Goal: Task Accomplishment & Management: Manage account settings

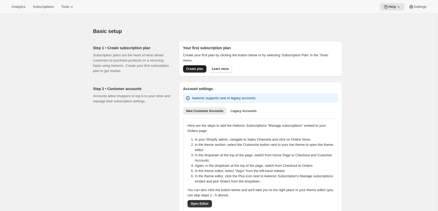
click at [196, 68] on span "Create plan" at bounding box center [194, 69] width 17 height 4
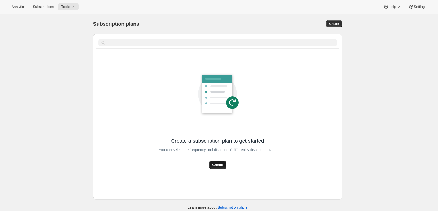
click at [213, 163] on button "Create" at bounding box center [217, 165] width 17 height 8
select select "WEEK"
select select "MONTH"
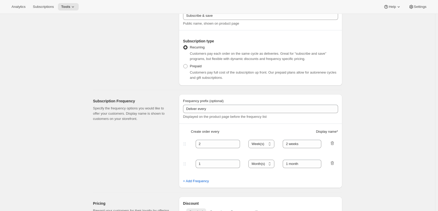
scroll to position [105, 0]
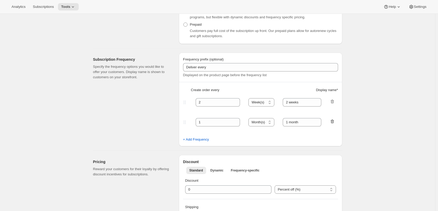
click at [333, 121] on icon "button" at bounding box center [331, 121] width 5 height 5
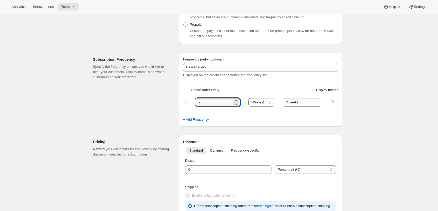
drag, startPoint x: 208, startPoint y: 100, endPoint x: 191, endPoint y: 102, distance: 16.9
click at [191, 102] on div "2 Day(s) Week(s) Month(s) Year(s) Week(s) 2 weeks" at bounding box center [258, 102] width 153 height 8
type input "1"
click at [266, 104] on select "Day(s) Week(s) Month(s) Year(s)" at bounding box center [261, 102] width 26 height 8
select select "DAY"
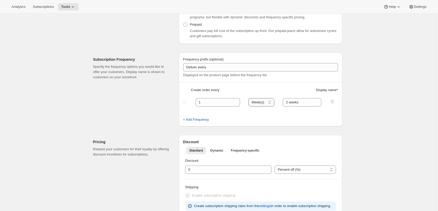
click at [250, 98] on select "Day(s) Week(s) Month(s) Year(s)" at bounding box center [261, 102] width 26 height 8
drag, startPoint x: 303, startPoint y: 103, endPoint x: 272, endPoint y: 103, distance: 30.4
click at [272, 103] on div "1 Day(s) Week(s) Month(s) Year(s) Day(s) 2 weeks" at bounding box center [258, 102] width 153 height 8
type input "1 day"
click at [290, 117] on div "+ Add Frequency" at bounding box center [260, 119] width 155 height 5
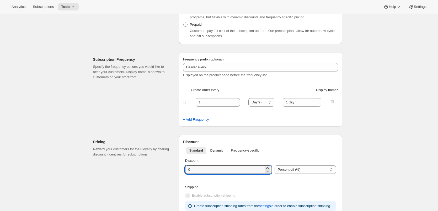
drag, startPoint x: 198, startPoint y: 172, endPoint x: 170, endPoint y: 172, distance: 28.0
click at [170, 172] on div "Pricing Reward your customers for their loyalty by offering discount incentives…" at bounding box center [215, 174] width 253 height 86
type input "5"
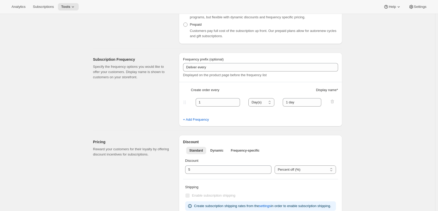
click at [309, 144] on h2 "Discount" at bounding box center [260, 141] width 155 height 5
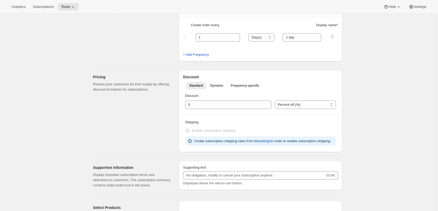
scroll to position [262, 0]
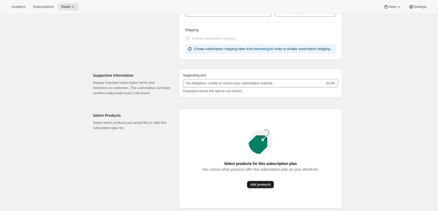
click at [258, 184] on span "Add products" at bounding box center [260, 185] width 20 height 4
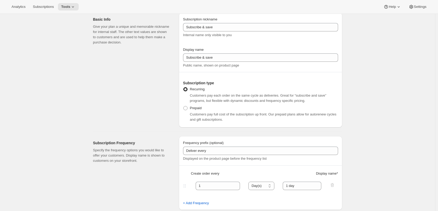
scroll to position [0, 0]
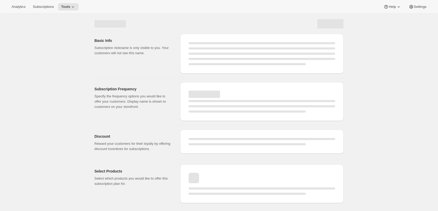
select select "WEEK"
select select "MONTH"
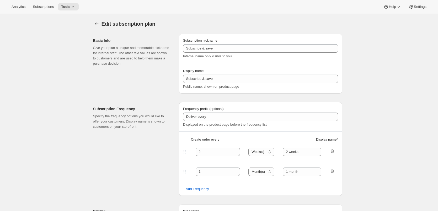
type input "1"
select select "DAY"
type input "1 day"
type input "5"
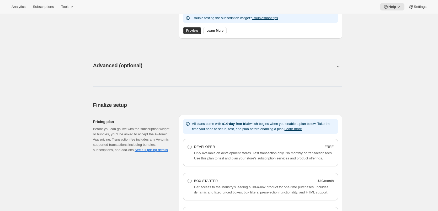
scroll to position [341, 0]
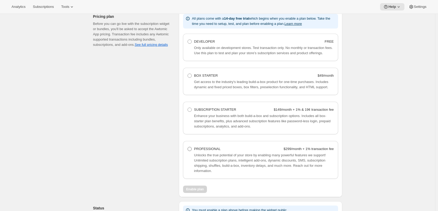
click at [191, 148] on span at bounding box center [189, 149] width 4 height 4
click at [188, 147] on Professional "PROFESSIONAL $299/month + 1% transaction fee" at bounding box center [187, 147] width 0 height 0
radio Professional "true"
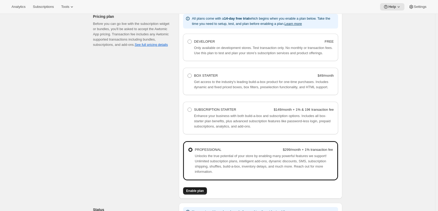
click at [195, 190] on span "Enable plan" at bounding box center [195, 191] width 18 height 4
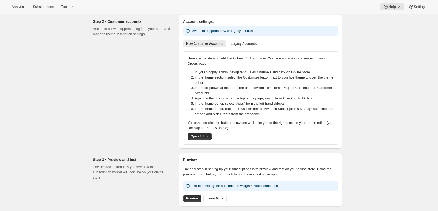
scroll to position [67, 0]
click at [206, 138] on span "Open Editor" at bounding box center [200, 137] width 18 height 4
